Goal: Check status: Check status

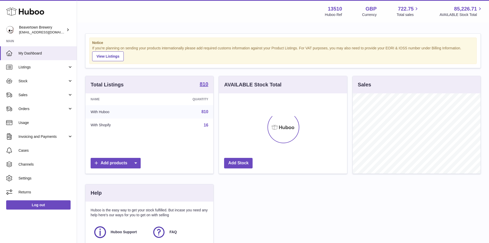
scroll to position [80, 129]
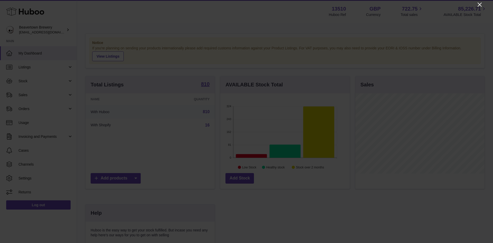
click at [479, 6] on icon "Close" at bounding box center [480, 5] width 6 height 6
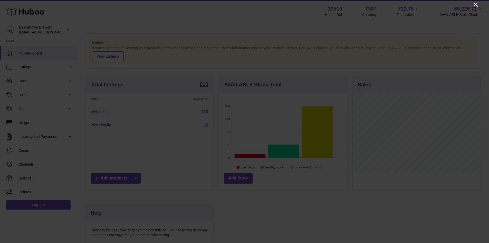
scroll to position [256811, 256763]
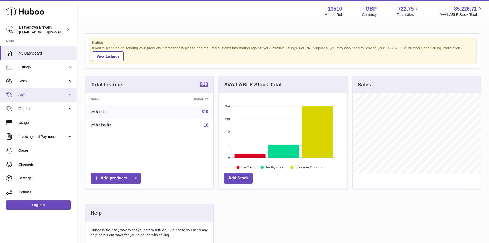
click at [24, 93] on span "Sales" at bounding box center [42, 94] width 49 height 5
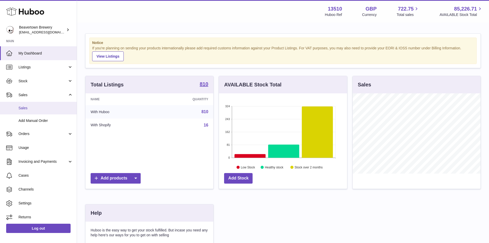
click at [33, 109] on span "Sales" at bounding box center [45, 108] width 54 height 5
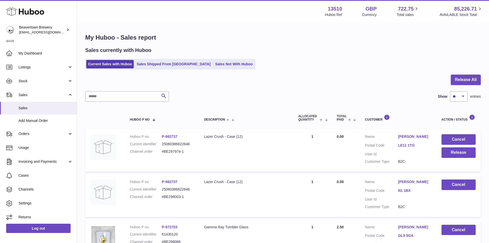
drag, startPoint x: 178, startPoint y: 137, endPoint x: 166, endPoint y: 138, distance: 12.2
click at [166, 138] on dd "P-982737" at bounding box center [178, 136] width 32 height 5
copy link "982737"
click at [116, 99] on input "text" at bounding box center [127, 96] width 84 height 10
paste input "******"
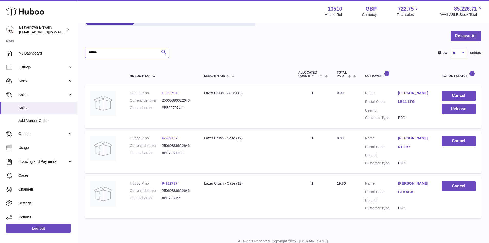
scroll to position [62, 0]
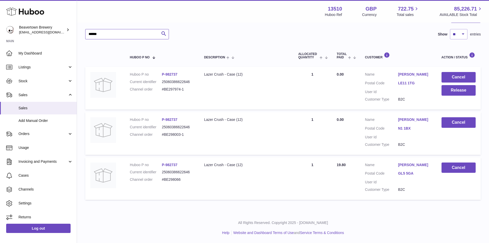
type input "******"
drag, startPoint x: 172, startPoint y: 76, endPoint x: 166, endPoint y: 76, distance: 5.9
click at [166, 76] on dd "P-982737" at bounding box center [178, 74] width 32 height 5
click at [185, 100] on td "Huboo P no P-982737 Current identifier 25060386622646 Channel order #BE297974-1" at bounding box center [162, 88] width 74 height 43
drag, startPoint x: 191, startPoint y: 91, endPoint x: 162, endPoint y: 91, distance: 28.5
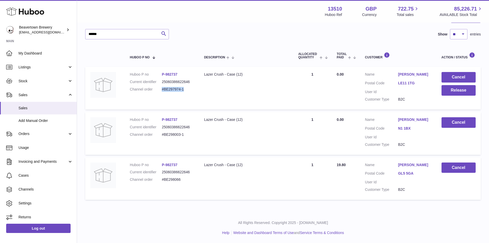
click at [162, 91] on dd "#BE297974-1" at bounding box center [178, 89] width 32 height 5
copy dd "#BE297974-1"
drag, startPoint x: 182, startPoint y: 75, endPoint x: 166, endPoint y: 75, distance: 15.9
click at [166, 75] on dd "P-982737" at bounding box center [178, 74] width 32 height 5
copy link "982737"
